Goal: Register for event/course

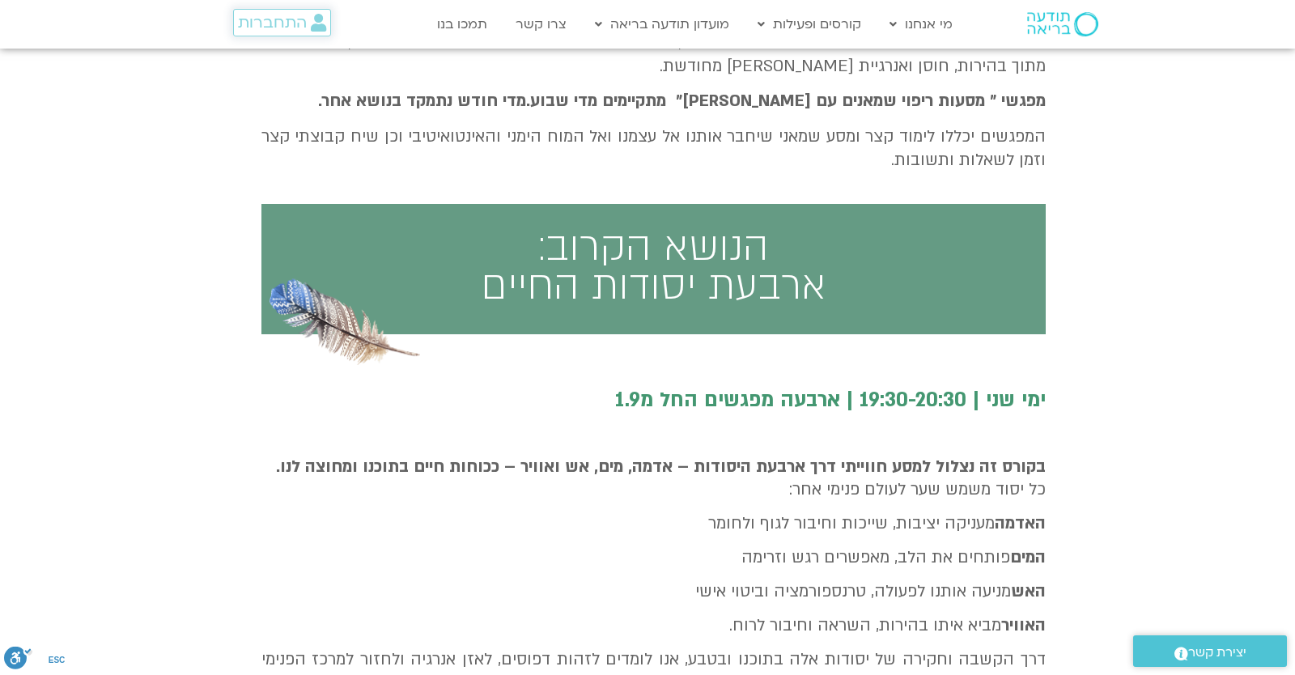
scroll to position [567, 0]
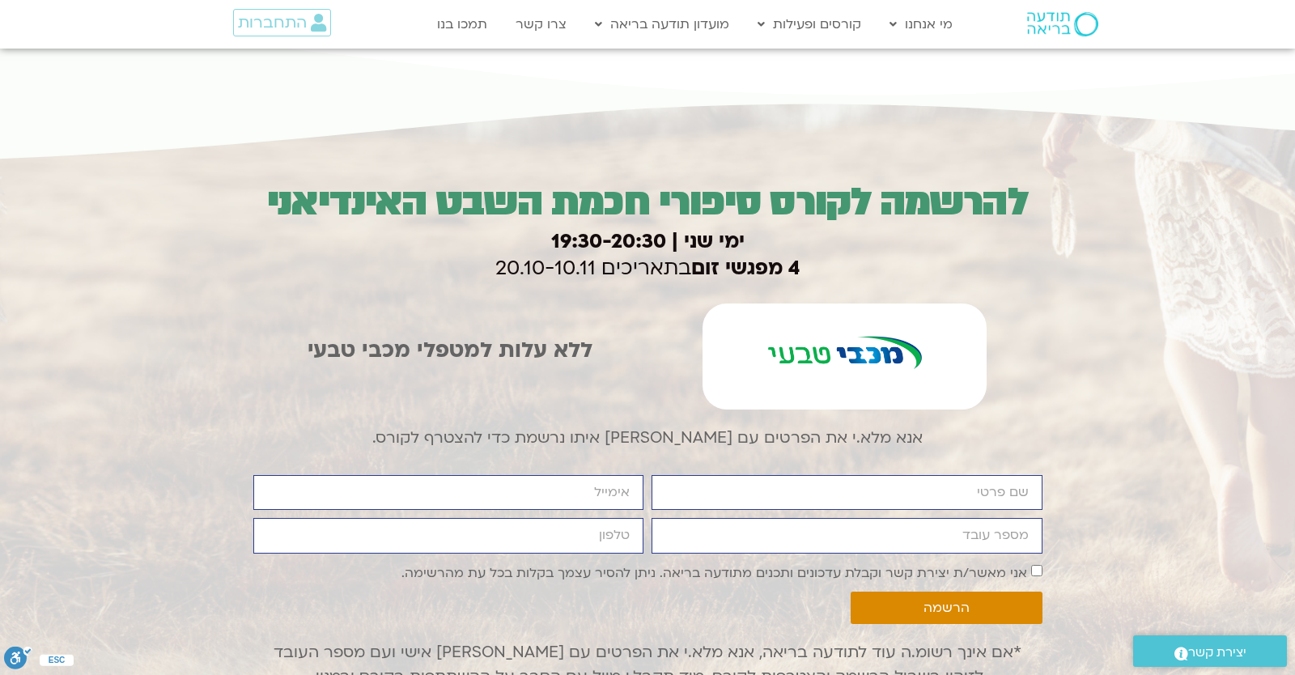
scroll to position [2550, 0]
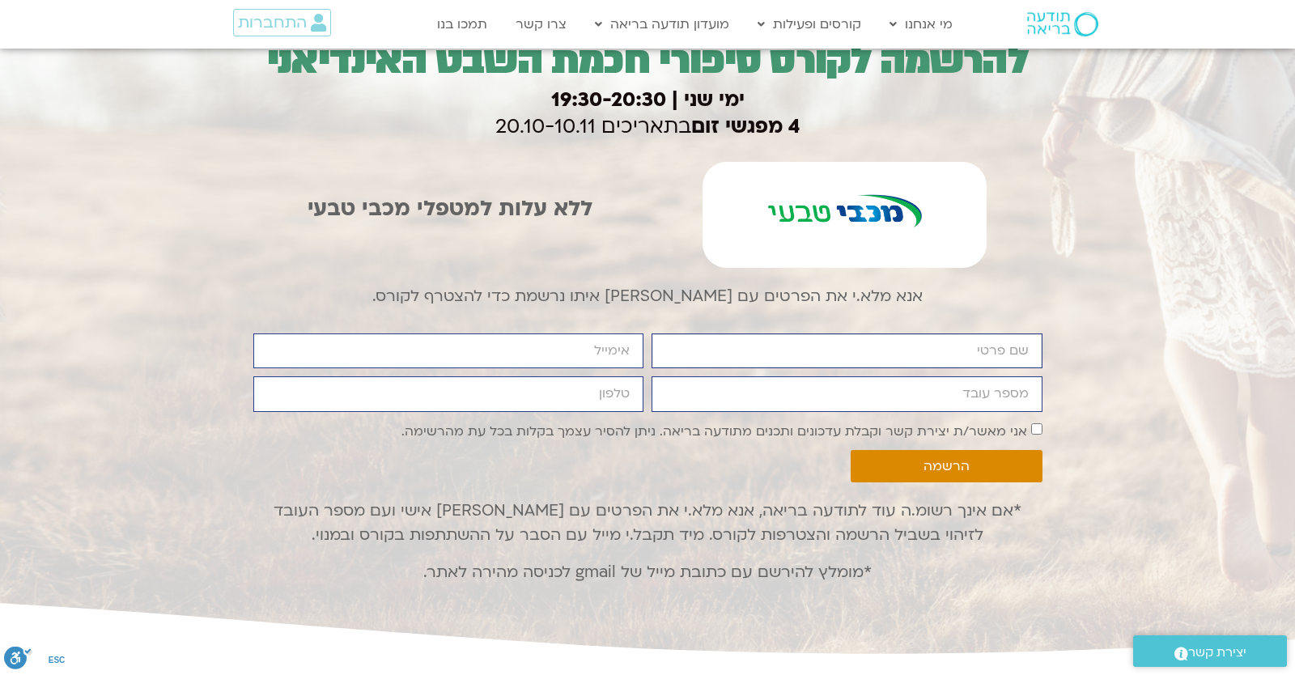
click at [675, 338] on input "firstname" at bounding box center [847, 350] width 391 height 35
click at [677, 339] on input "firstname" at bounding box center [847, 350] width 391 height 35
type input "יונתן"
click at [675, 394] on input "מספר עובד" at bounding box center [847, 393] width 391 height 35
click at [676, 395] on input "מספר עובד" at bounding box center [847, 393] width 391 height 35
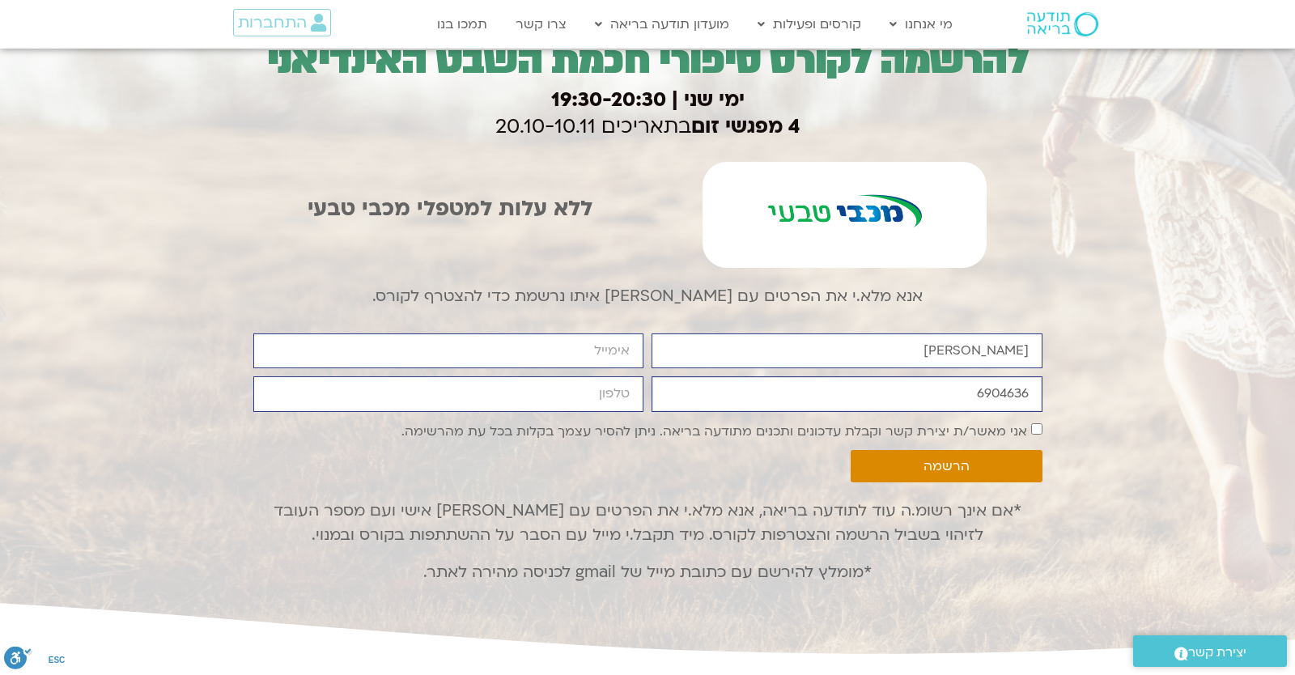
type input "6904636"
click at [575, 361] on input "email" at bounding box center [448, 350] width 391 height 35
type input "yonatanrf3@gmail.com"
click at [565, 383] on input "cellphone" at bounding box center [448, 393] width 391 height 35
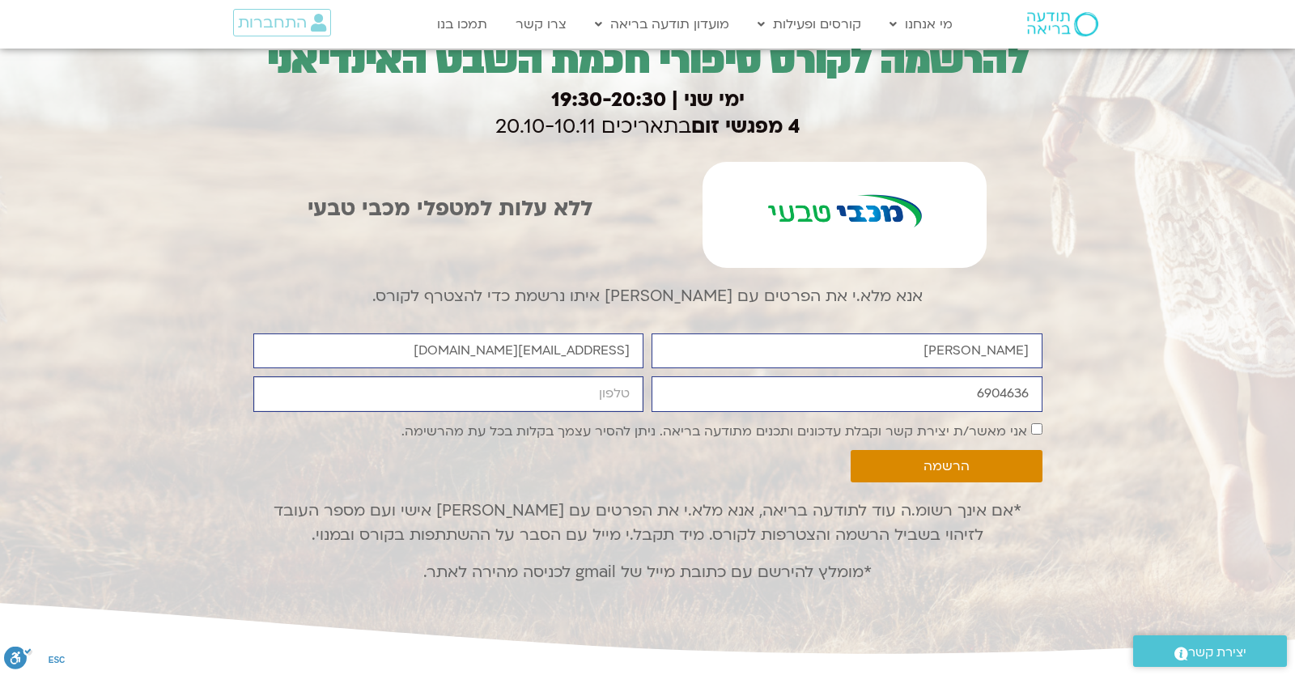
click at [565, 383] on input "cellphone" at bounding box center [448, 393] width 391 height 35
type input "0546099041"
click at [639, 429] on label "אני מאשר/ת יצירת קשר וקבלת עדכונים ותכנים מתודעה בריאה. ניתן להסיר עצמך בקלות ב…" at bounding box center [714, 431] width 626 height 18
click at [919, 469] on span "הרשמה" at bounding box center [946, 466] width 152 height 15
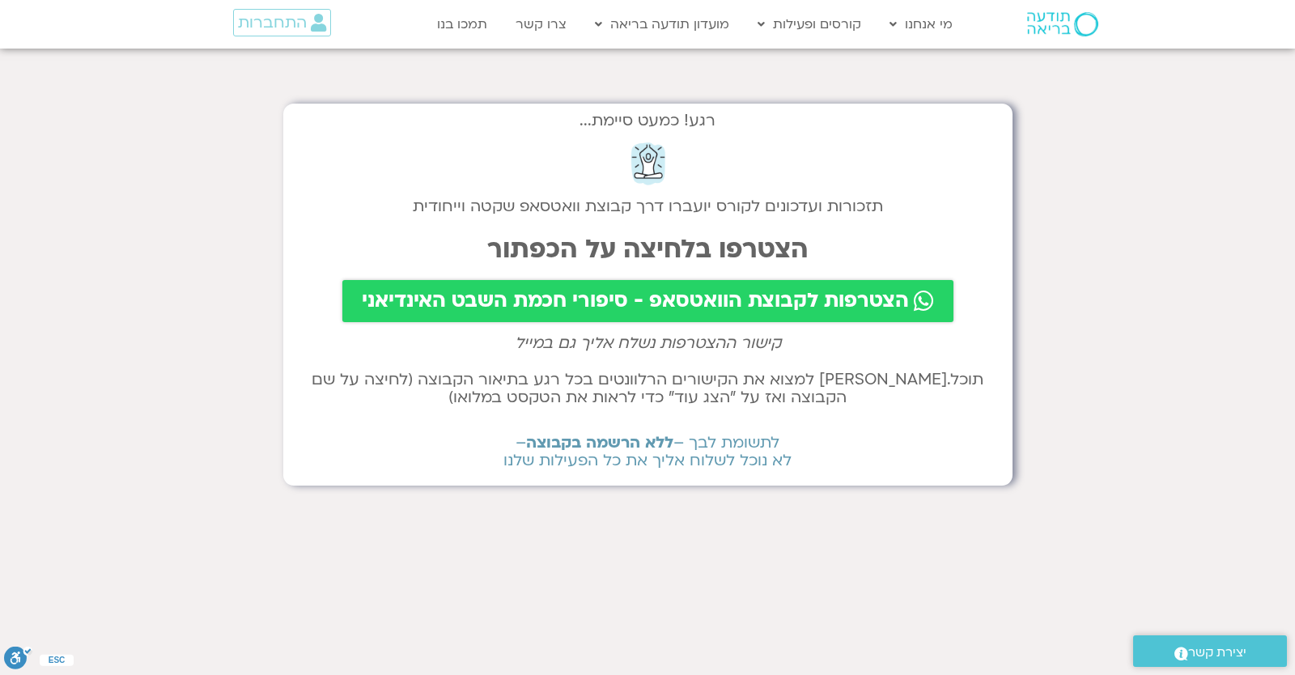
click at [661, 309] on span "הצטרפות לקבוצת הוואטסאפ - סיפורי חכמת השבט האינדיאני" at bounding box center [635, 301] width 547 height 23
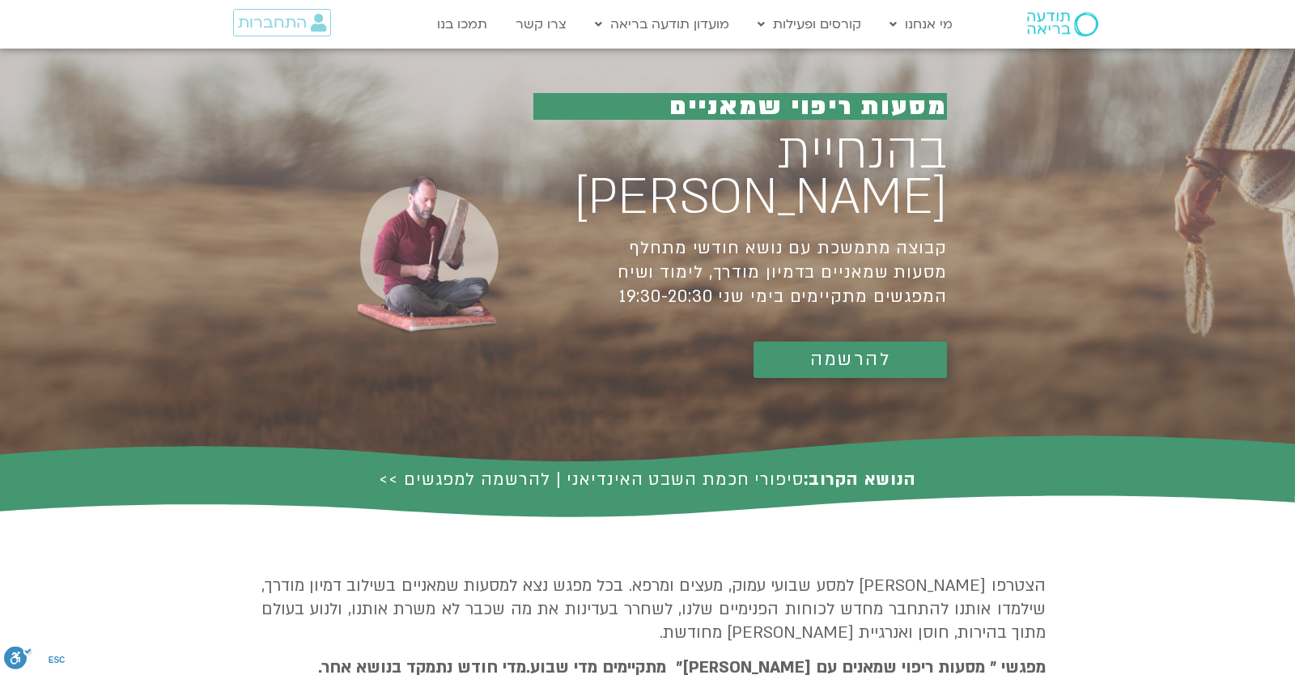
scroll to position [2550, 0]
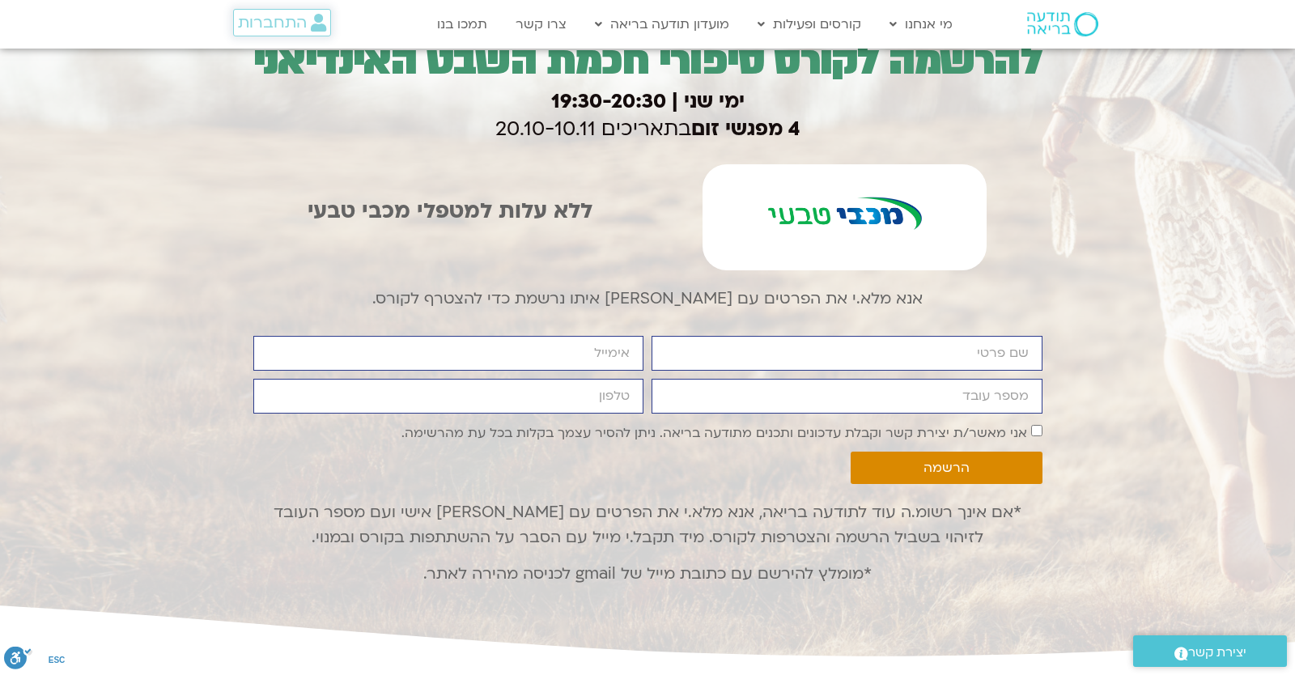
click at [273, 23] on span "התחברות" at bounding box center [272, 23] width 69 height 18
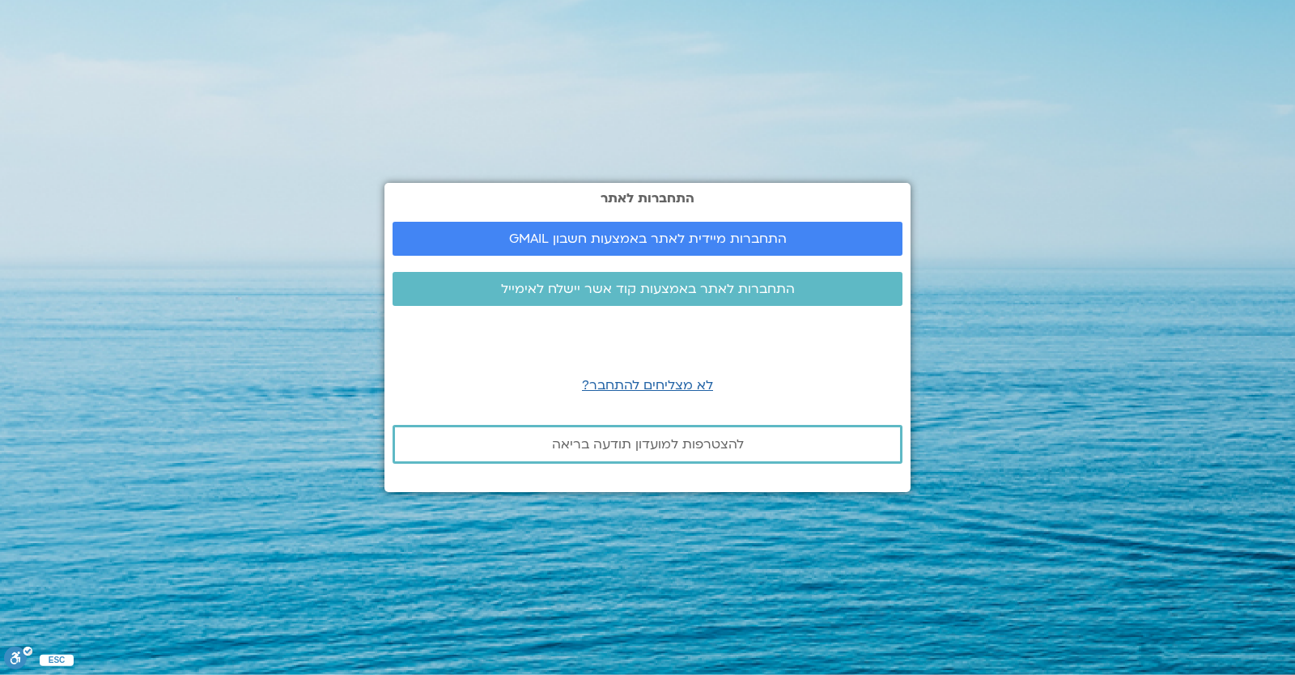
click at [731, 221] on div "התחברות לאתר התחברות מיידית לאתר באמצעות חשבון GMAIL התחברות לאתר באמצעות קוד א…" at bounding box center [647, 337] width 526 height 308
click at [731, 223] on link "התחברות מיידית לאתר באמצעות חשבון GMAIL" at bounding box center [648, 239] width 510 height 34
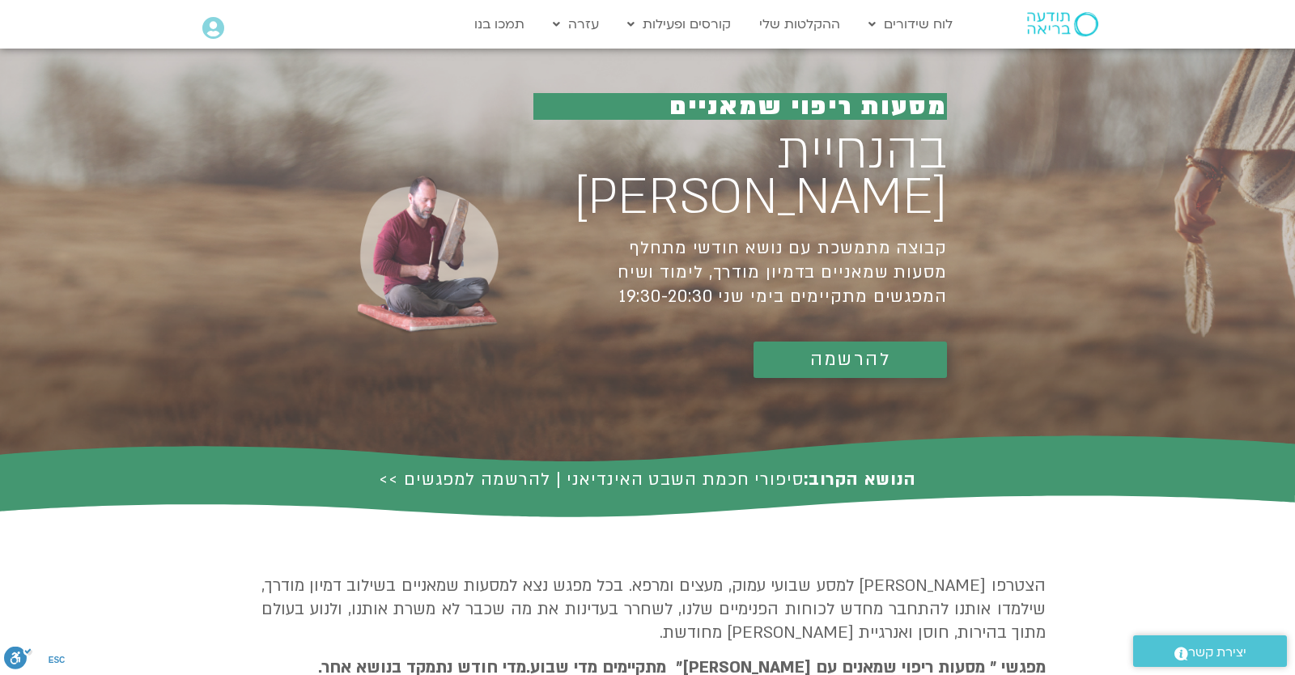
click at [828, 350] on span "להרשמה" at bounding box center [850, 360] width 80 height 20
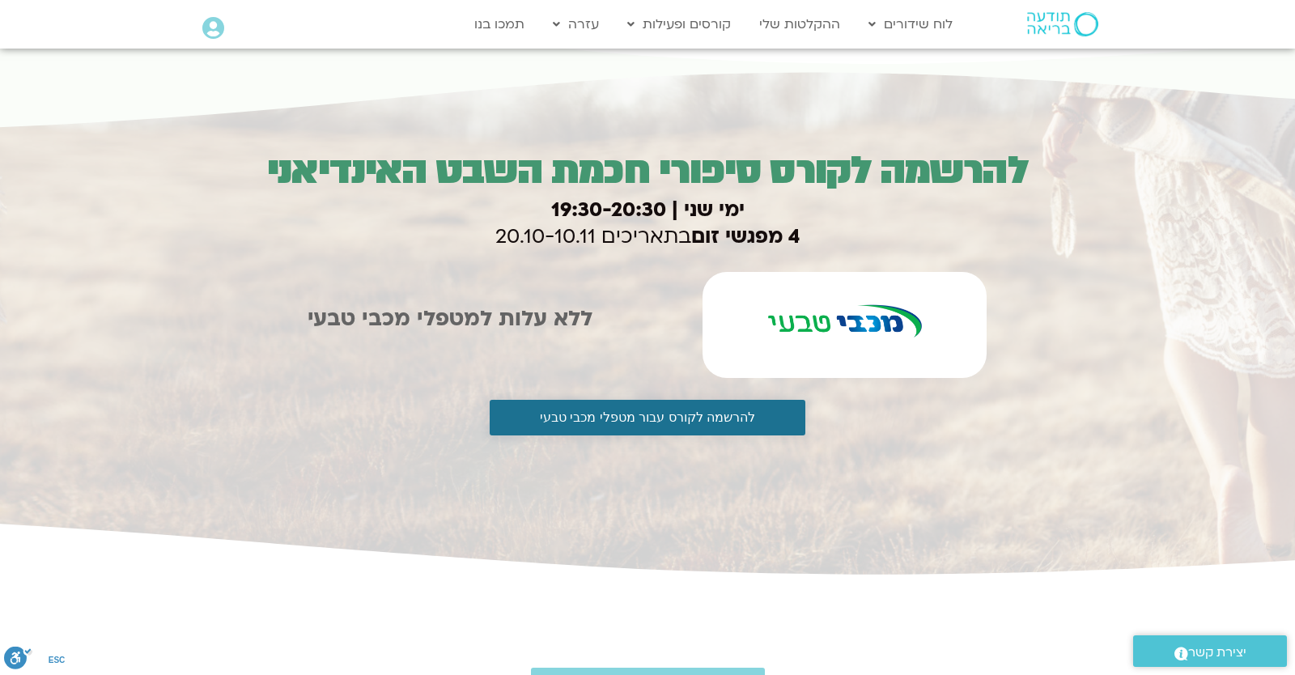
click at [602, 420] on button "להרשמה לקורס עבור מטפלי מכבי טבעי" at bounding box center [648, 418] width 316 height 36
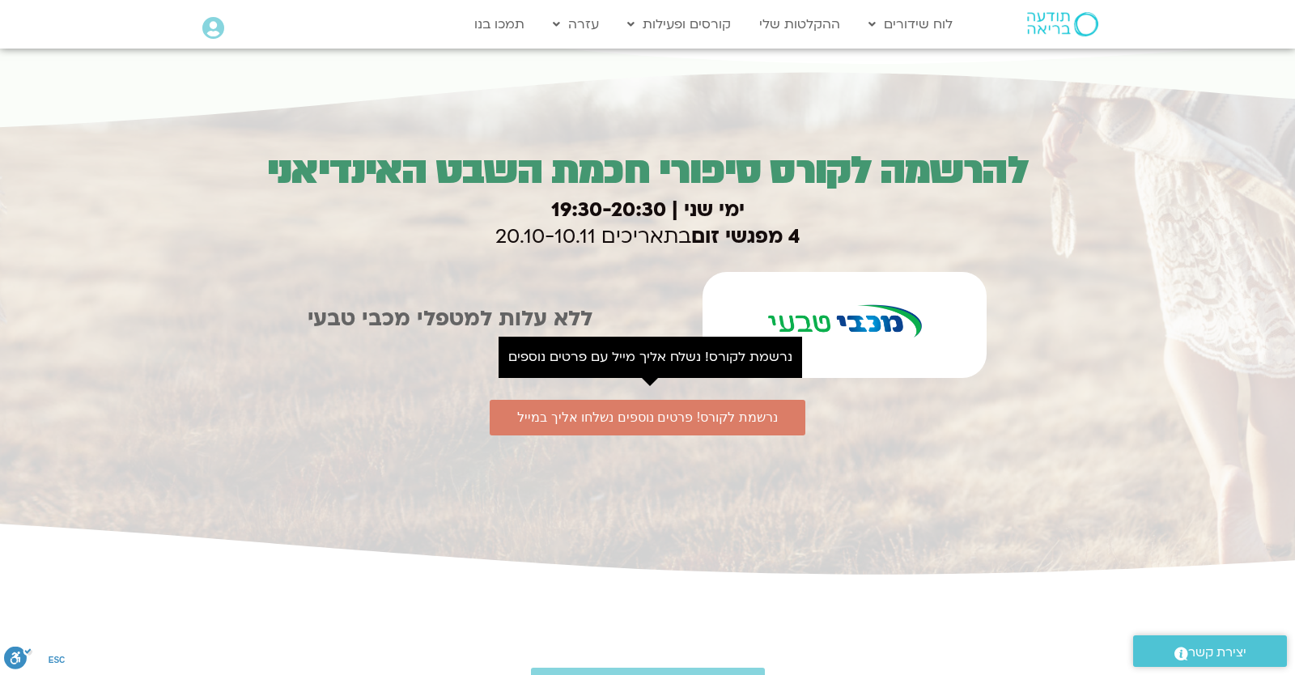
click at [598, 504] on icon at bounding box center [647, 540] width 3886 height 75
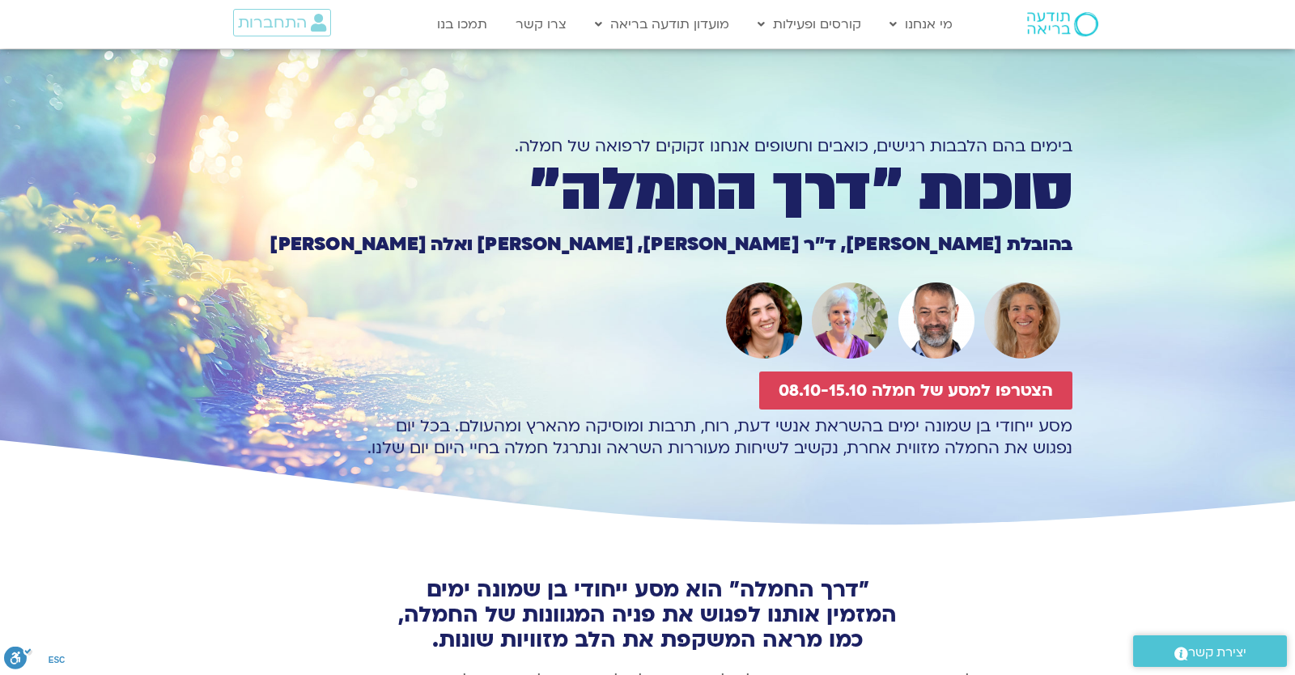
scroll to position [5917, 0]
